Goal: Find specific page/section: Find specific page/section

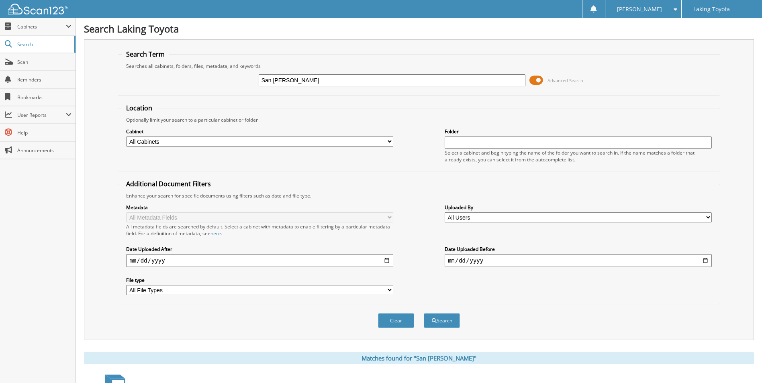
drag, startPoint x: 319, startPoint y: 87, endPoint x: 82, endPoint y: 80, distance: 237.0
click at [73, 80] on body "[PERSON_NAME] Settings Logout Laking Toyota Close Cabinets" at bounding box center [381, 240] width 762 height 481
click at [313, 84] on input "San [PERSON_NAME]" at bounding box center [392, 80] width 267 height 12
click at [312, 84] on input "San [PERSON_NAME]" at bounding box center [392, 80] width 267 height 12
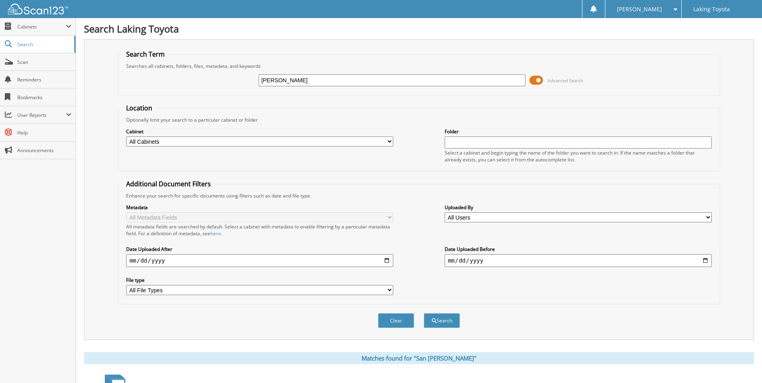
type input "[PERSON_NAME]"
click at [424, 313] on button "Search" at bounding box center [442, 320] width 36 height 15
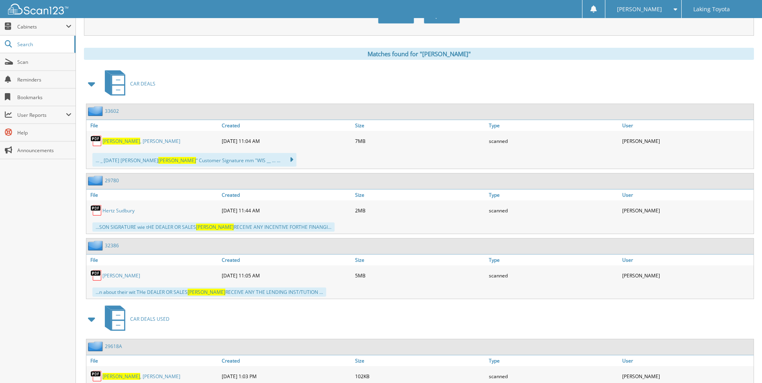
scroll to position [292, 0]
